Goal: Obtain resource: Download file/media

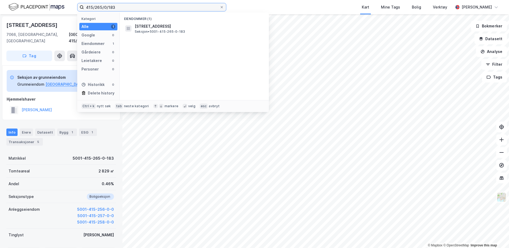
drag, startPoint x: 0, startPoint y: 0, endPoint x: 83, endPoint y: 10, distance: 83.4
click at [83, 10] on label "415/265/0/183" at bounding box center [151, 7] width 149 height 9
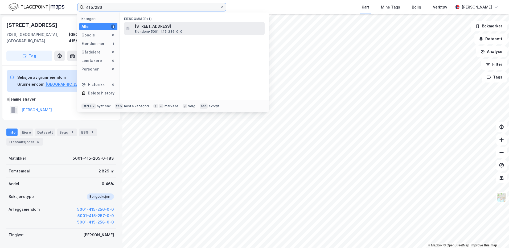
type input "415/286"
click at [149, 28] on span "[STREET_ADDRESS]" at bounding box center [199, 26] width 128 height 6
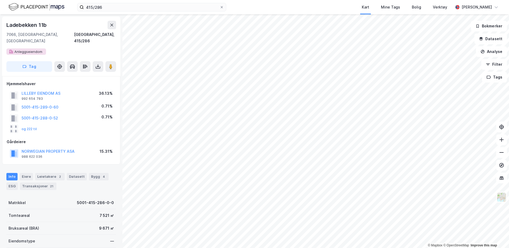
scroll to position [1, 0]
click at [98, 64] on icon at bounding box center [98, 65] width 1 height 3
click at [82, 74] on div "Last ned grunnbok" at bounding box center [71, 76] width 31 height 4
click at [315, 248] on html "415/286 Kart Mine Tags Bolig Verktøy [PERSON_NAME] © Mapbox © OpenStreetMap Imp…" at bounding box center [254, 124] width 509 height 248
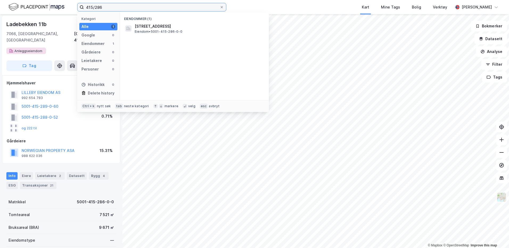
drag, startPoint x: 108, startPoint y: 7, endPoint x: 86, endPoint y: 11, distance: 22.4
click at [86, 11] on input "415/286" at bounding box center [152, 7] width 136 height 8
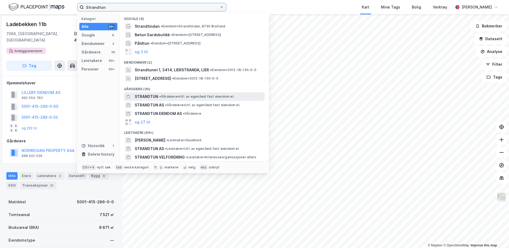
type input "Strandtun"
click at [151, 98] on span "STRANDTUN" at bounding box center [146, 96] width 23 height 6
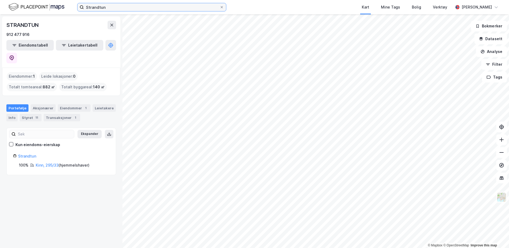
click at [118, 6] on input "Strandtun" at bounding box center [152, 7] width 136 height 8
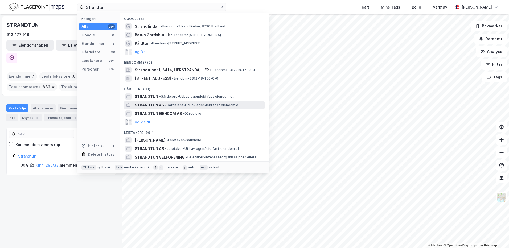
click at [162, 103] on span "STRANDTUN AS" at bounding box center [149, 105] width 29 height 6
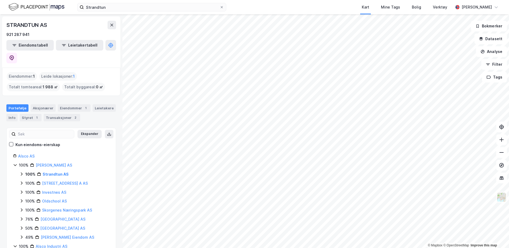
click at [20, 104] on div "Portefølje" at bounding box center [17, 107] width 22 height 7
click at [13, 114] on div "Info" at bounding box center [11, 117] width 11 height 7
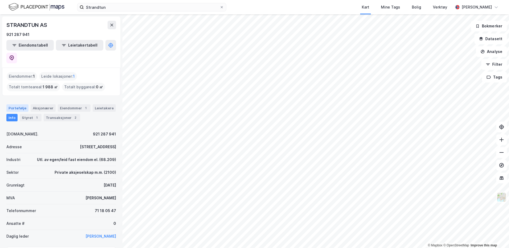
click at [17, 104] on div "Portefølje" at bounding box center [17, 107] width 22 height 7
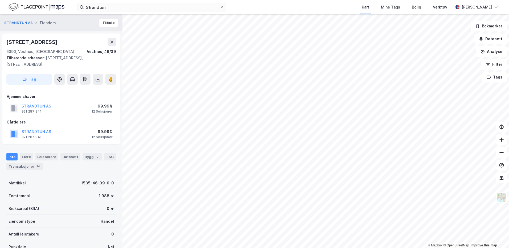
scroll to position [1, 0]
click at [97, 80] on icon at bounding box center [98, 80] width 5 height 2
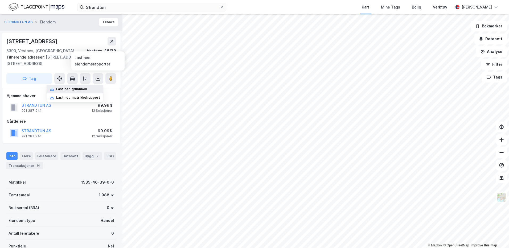
click at [87, 88] on div "Last ned grunnbok" at bounding box center [71, 89] width 31 height 4
